Goal: Complete application form

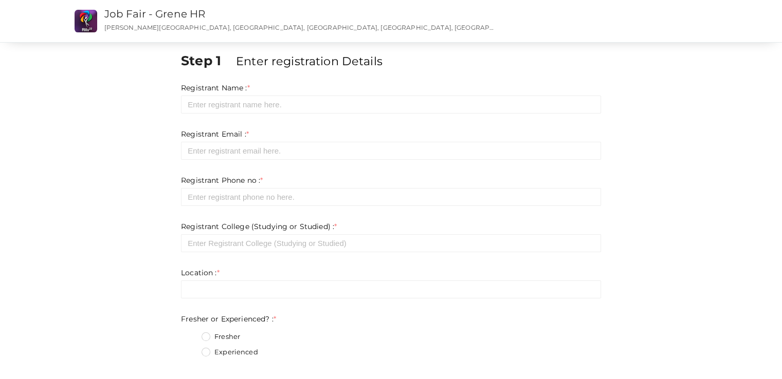
click at [218, 114] on form "Registrant Name : * Required. Invalid email Invalid phone number Invalid Format…" at bounding box center [391, 376] width 420 height 586
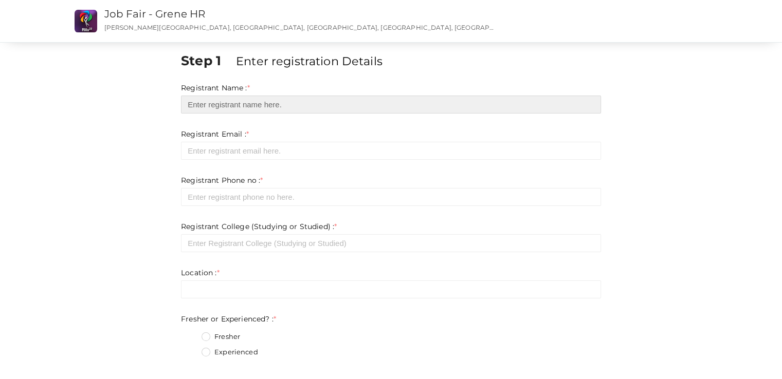
click at [223, 105] on input "text" at bounding box center [391, 105] width 420 height 18
click at [220, 106] on input "text" at bounding box center [391, 105] width 420 height 18
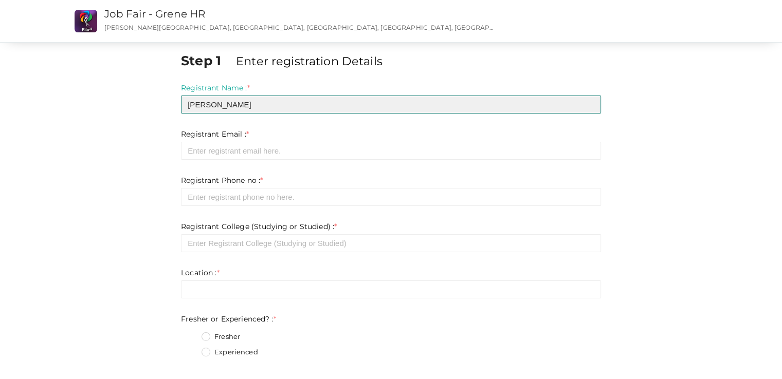
type input "[PERSON_NAME]"
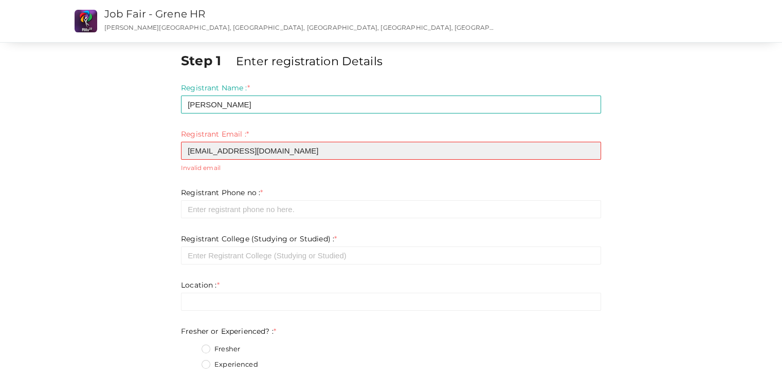
type input "[EMAIL_ADDRESS][DOMAIN_NAME]"
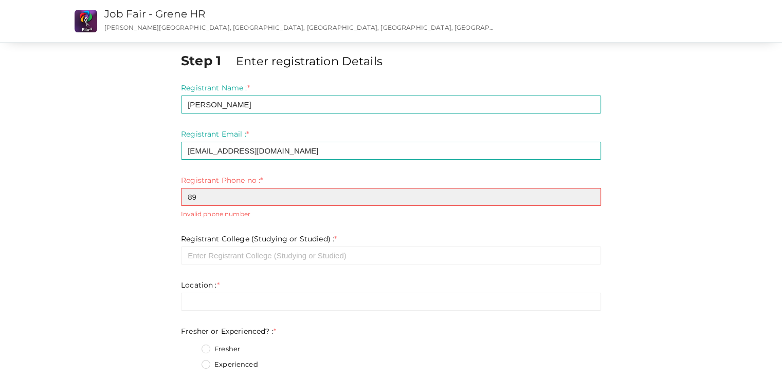
type input "8"
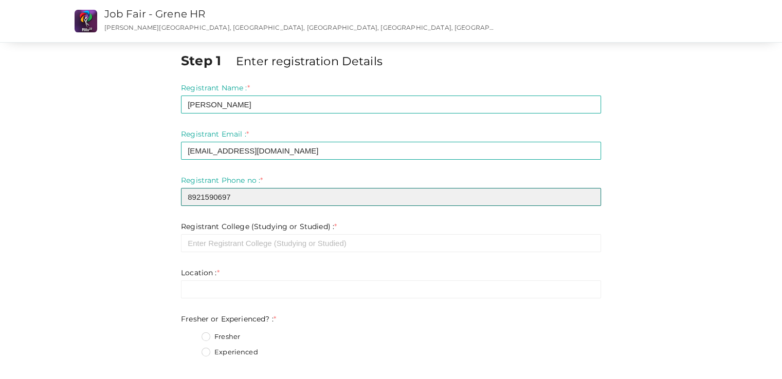
type input "8921590697"
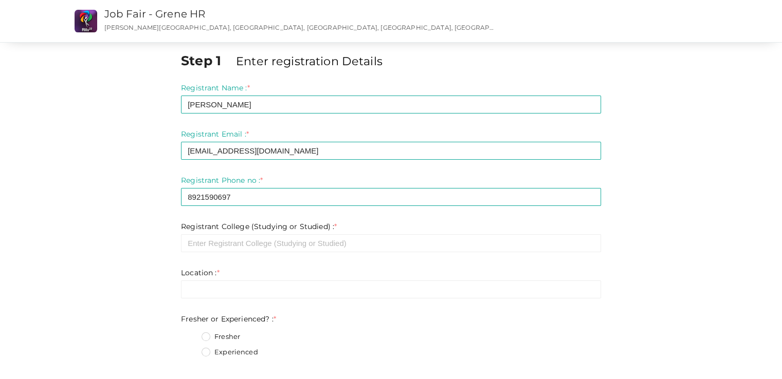
drag, startPoint x: 180, startPoint y: 225, endPoint x: 336, endPoint y: 224, distance: 155.7
copy label "Registrant College (Studying or Studied) : *"
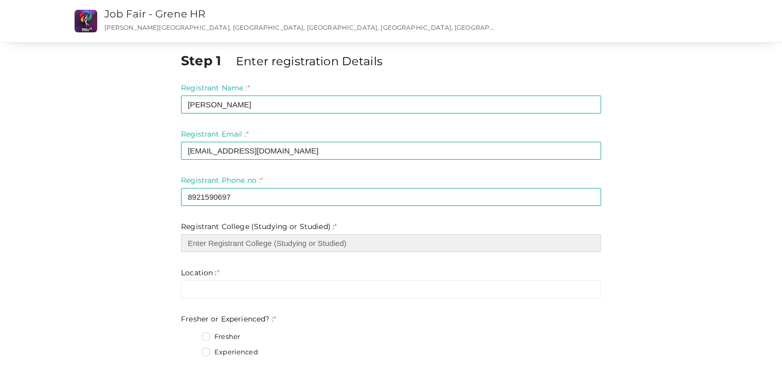
click at [253, 244] on input "text" at bounding box center [391, 243] width 420 height 18
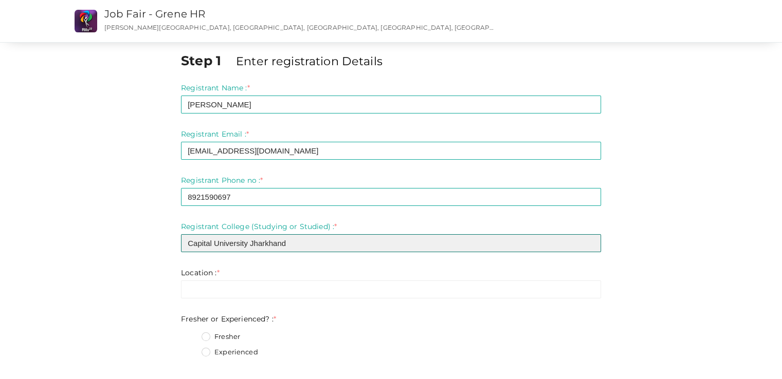
type input "Capital University Jharkhand"
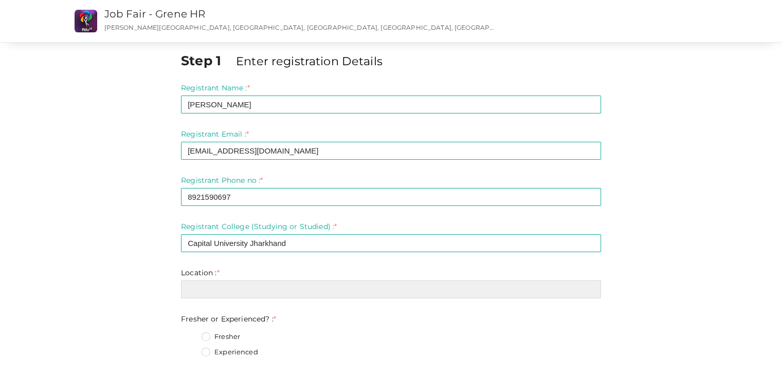
click at [251, 293] on input "text" at bounding box center [391, 290] width 420 height 18
type input "L"
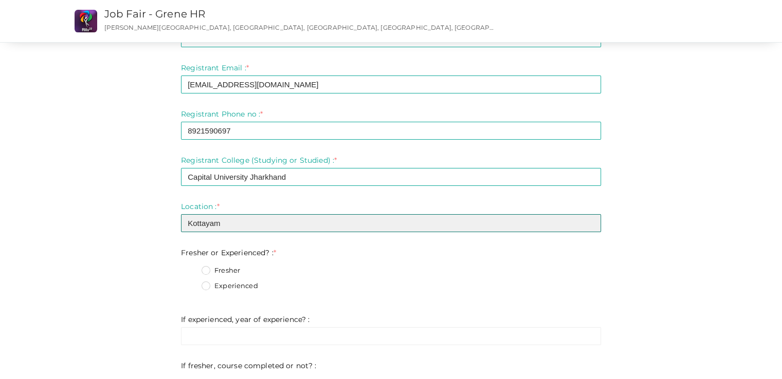
scroll to position [103, 0]
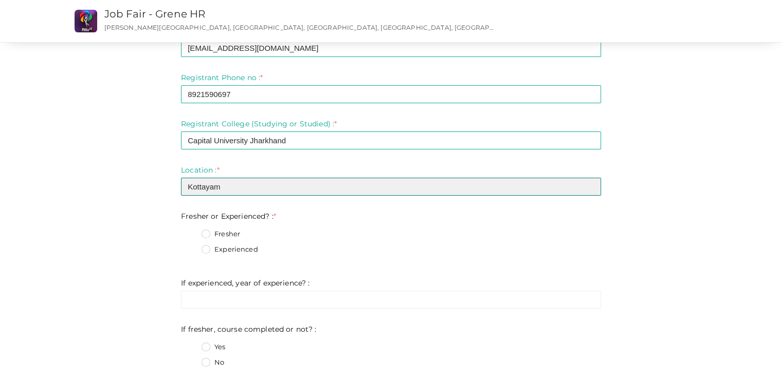
type input "Kottayam"
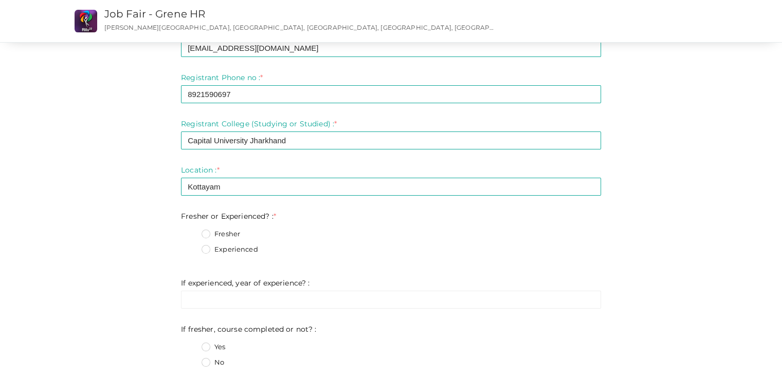
click at [209, 249] on label "Experienced" at bounding box center [229, 250] width 57 height 10
click at [191, 247] on Experienced\?\+1 "Experienced" at bounding box center [191, 247] width 0 height 0
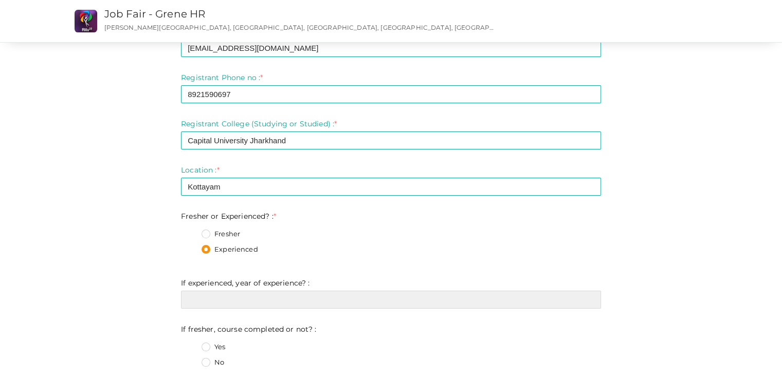
click at [214, 305] on input "text" at bounding box center [391, 300] width 420 height 18
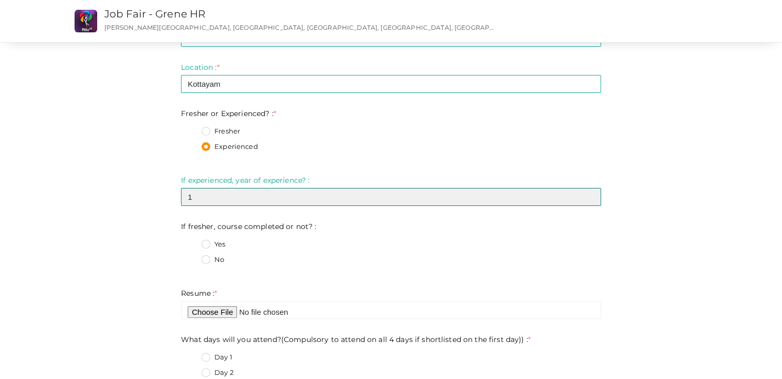
scroll to position [257, 0]
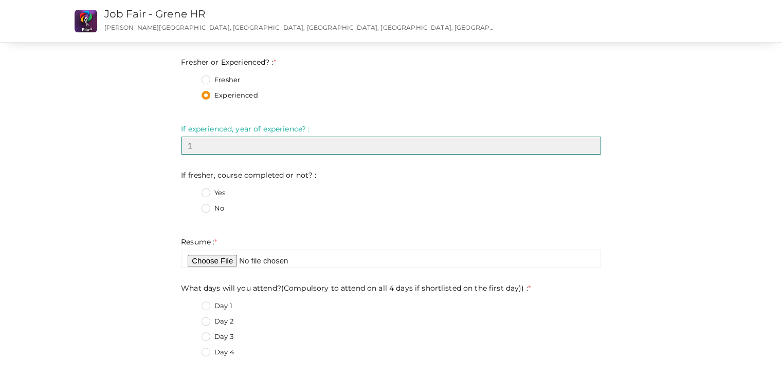
type input "1"
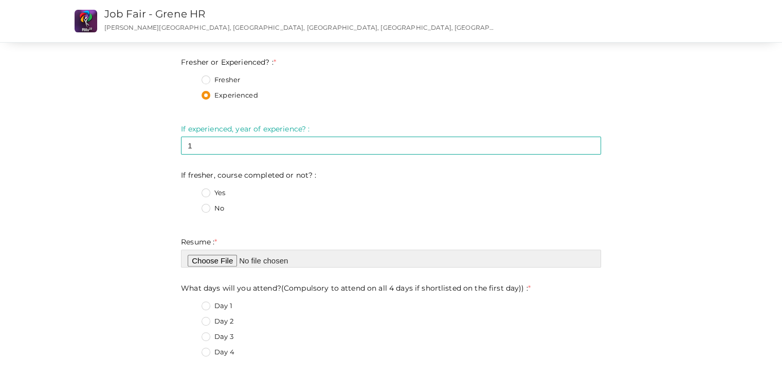
click at [221, 262] on input "file" at bounding box center [391, 259] width 420 height 18
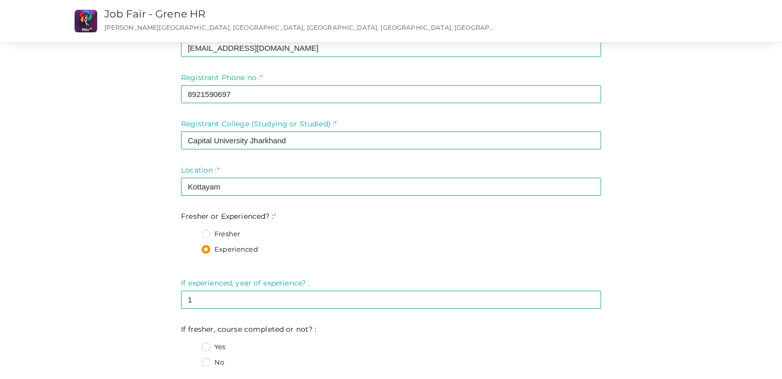
scroll to position [308, 0]
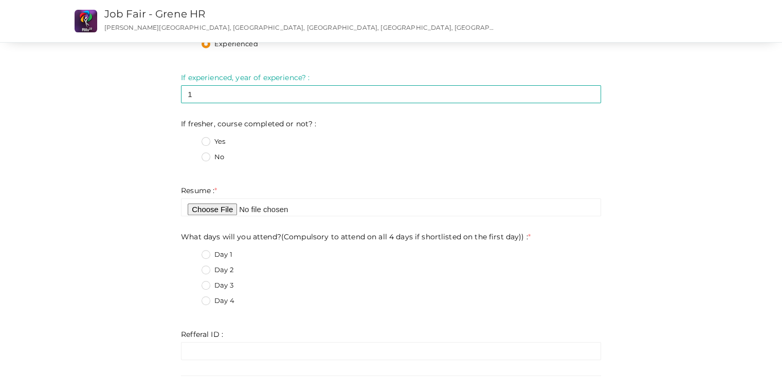
click at [206, 259] on label "Day 1" at bounding box center [216, 255] width 31 height 10
click at [191, 252] on day\)\)\+0 "Day 1" at bounding box center [191, 252] width 0 height 0
click at [208, 266] on label "Day 2" at bounding box center [217, 270] width 32 height 10
click at [191, 267] on day\)\)\+1 "Day 2" at bounding box center [191, 267] width 0 height 0
click at [211, 257] on label "Day 1" at bounding box center [216, 255] width 31 height 10
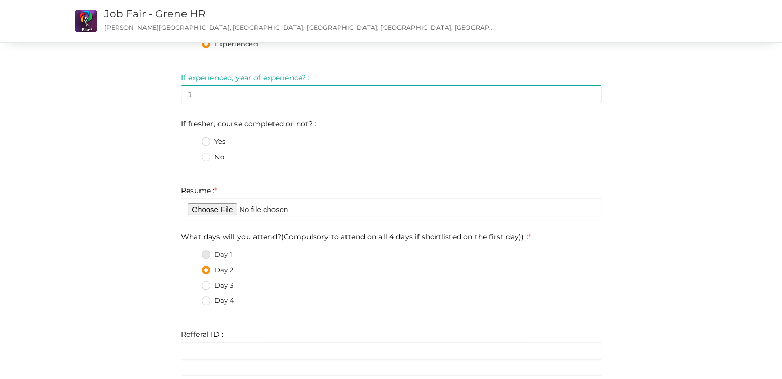
click at [191, 252] on day\)\)\+0 "Day 1" at bounding box center [191, 252] width 0 height 0
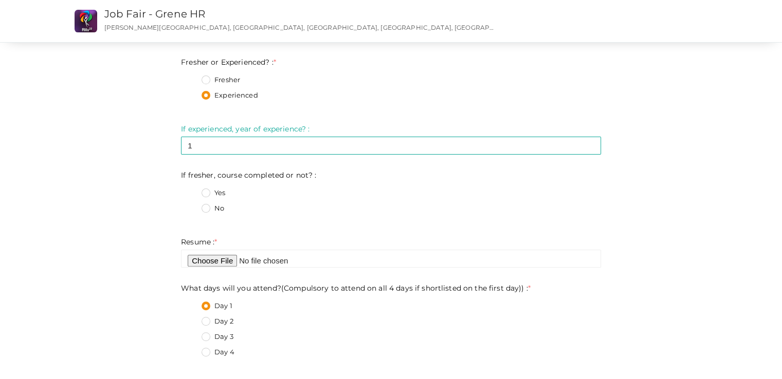
drag, startPoint x: 179, startPoint y: 61, endPoint x: 274, endPoint y: 91, distance: 99.1
click at [274, 91] on div "Step 1 Enter registration Details Registrant Name : * [PERSON_NAME] Required. I…" at bounding box center [390, 310] width 435 height 1033
click at [274, 91] on div "Experienced" at bounding box center [400, 96] width 399 height 13
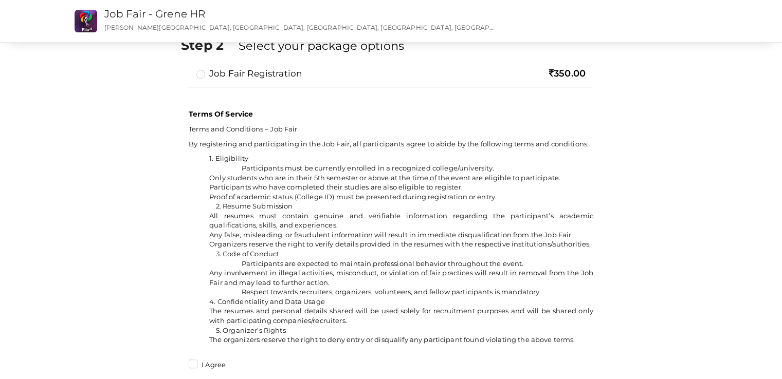
scroll to position [719, 0]
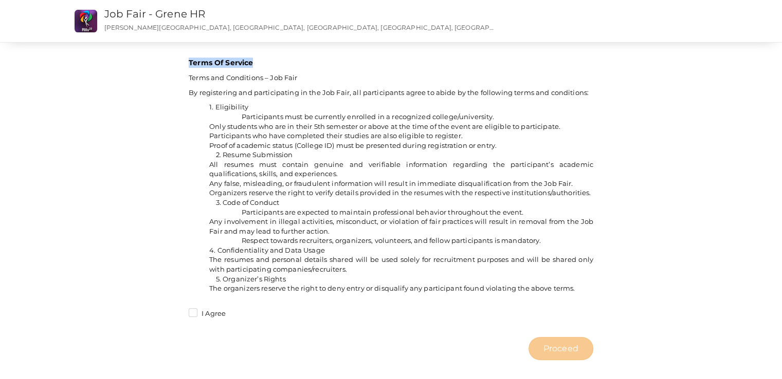
drag, startPoint x: 189, startPoint y: 60, endPoint x: 255, endPoint y: 66, distance: 66.5
click at [255, 66] on p "Terms Of Service" at bounding box center [391, 63] width 404 height 10
drag, startPoint x: 253, startPoint y: 62, endPoint x: 189, endPoint y: 64, distance: 64.2
click at [189, 64] on p "Terms Of Service" at bounding box center [391, 63] width 404 height 10
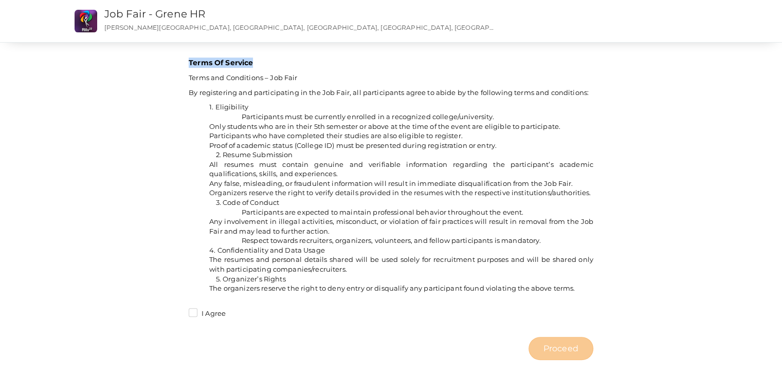
click at [189, 64] on p "Terms Of Service" at bounding box center [391, 63] width 404 height 10
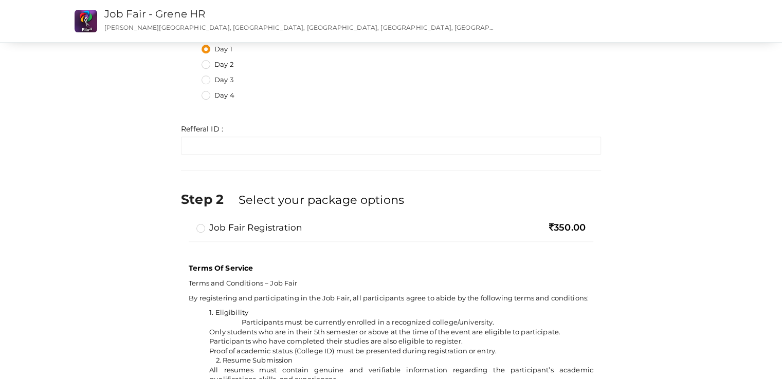
scroll to position [514, 0]
drag, startPoint x: 180, startPoint y: 128, endPoint x: 223, endPoint y: 126, distance: 43.2
click at [223, 126] on div "Step 1 Enter registration Details Registrant Name : * [PERSON_NAME] Required. I…" at bounding box center [390, 54] width 435 height 1033
click at [224, 126] on div "Refferal ID : * Invalid Email Required. Limit exceeds. Limit is - Invalid email…" at bounding box center [391, 139] width 420 height 31
drag, startPoint x: 223, startPoint y: 128, endPoint x: 182, endPoint y: 127, distance: 41.1
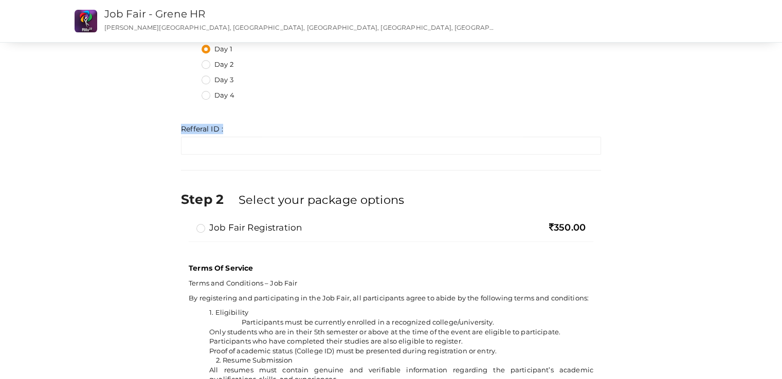
click at [182, 127] on div "Refferal ID : * Invalid Email Required. Limit exceeds. Limit is - Invalid email…" at bounding box center [391, 139] width 420 height 31
click at [182, 127] on label "Refferal ID : *" at bounding box center [202, 129] width 42 height 10
drag, startPoint x: 181, startPoint y: 130, endPoint x: 231, endPoint y: 132, distance: 49.4
click at [231, 132] on div "Refferal ID : * Invalid Email Required. Limit exceeds. Limit is - Invalid email…" at bounding box center [391, 139] width 420 height 31
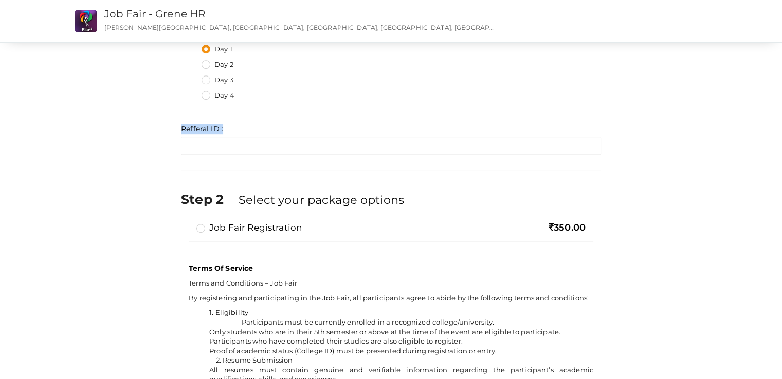
drag, startPoint x: 227, startPoint y: 129, endPoint x: 182, endPoint y: 130, distance: 44.7
click at [182, 130] on div "Refferal ID : * Invalid Email Required. Limit exceeds. Limit is - Invalid email…" at bounding box center [391, 139] width 420 height 31
click at [182, 130] on label "Refferal ID : *" at bounding box center [202, 129] width 42 height 10
drag, startPoint x: 181, startPoint y: 128, endPoint x: 243, endPoint y: 140, distance: 62.3
click at [243, 140] on ng-form "Refferal ID : * Invalid Email Required. Limit exceeds. Limit is - Invalid email…" at bounding box center [391, 139] width 420 height 30
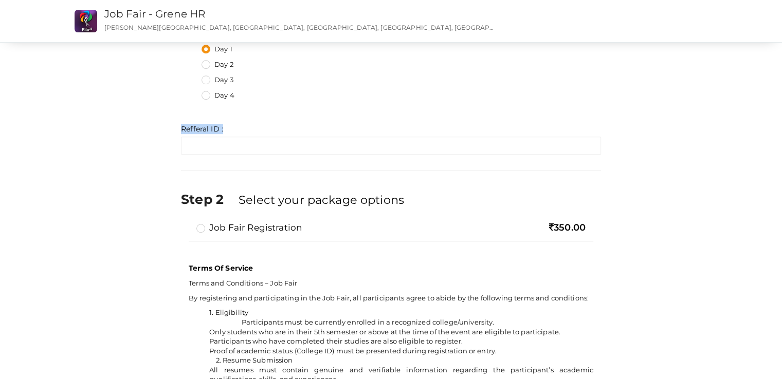
click at [233, 131] on div "Refferal ID : * Invalid Email Required. Limit exceeds. Limit is - Invalid email…" at bounding box center [391, 139] width 420 height 31
drag, startPoint x: 231, startPoint y: 129, endPoint x: 177, endPoint y: 126, distance: 53.5
click at [178, 127] on div "Step 1 Enter registration Details Registrant Name : * [PERSON_NAME] Required. I…" at bounding box center [390, 54] width 435 height 1033
click at [177, 126] on div "Step 1 Enter registration Details Registrant Name : * [PERSON_NAME] Required. I…" at bounding box center [390, 54] width 435 height 1033
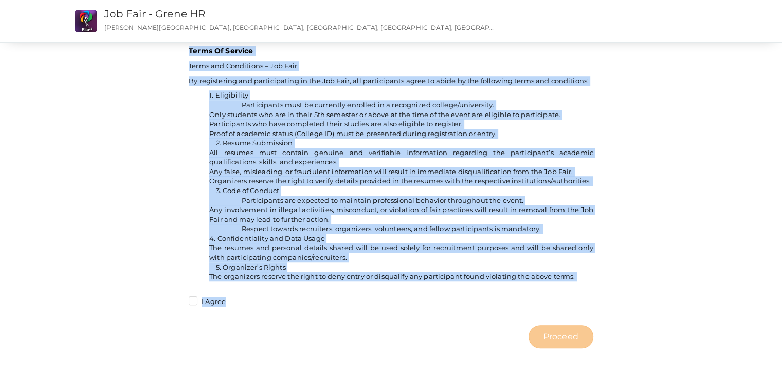
scroll to position [742, 0]
drag, startPoint x: 190, startPoint y: 114, endPoint x: 226, endPoint y: 303, distance: 192.4
click at [227, 291] on div "Terms Of Service Terms and Conditions – Job Fair By registering and participati…" at bounding box center [391, 166] width 404 height 251
click at [226, 282] on li "The organizers reserve the right to deny entry or disqualify any participant fo…" at bounding box center [401, 277] width 384 height 10
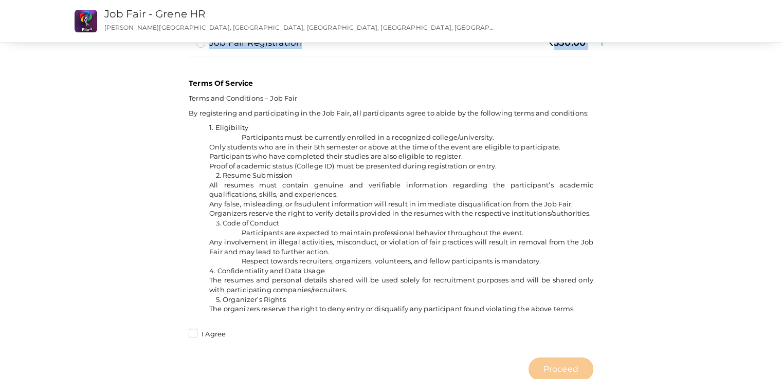
scroll to position [768, 0]
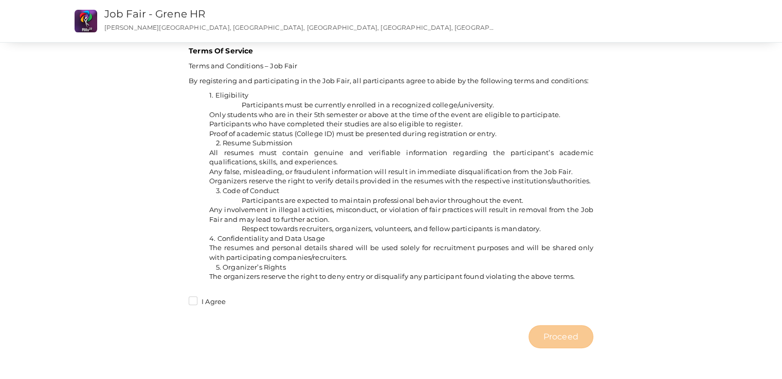
drag, startPoint x: 190, startPoint y: 115, endPoint x: 386, endPoint y: 280, distance: 256.7
click at [386, 282] on div "Terms Of Service Terms and Conditions – Job Fair By registering and participati…" at bounding box center [391, 166] width 404 height 251
click at [388, 272] on li "The organizers reserve the right to deny entry or disqualify any participant fo…" at bounding box center [401, 277] width 384 height 10
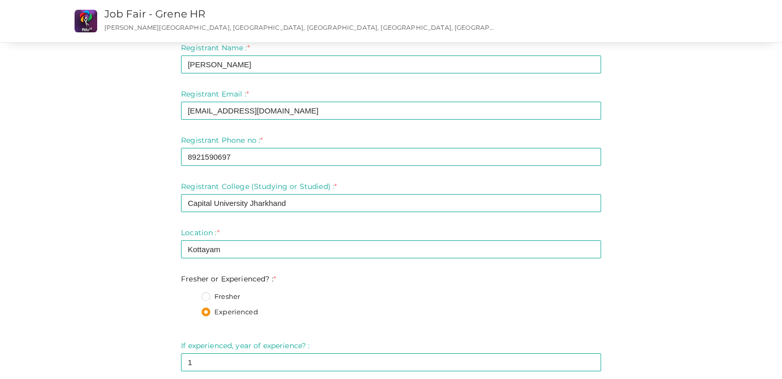
scroll to position [0, 0]
